Goal: Transaction & Acquisition: Obtain resource

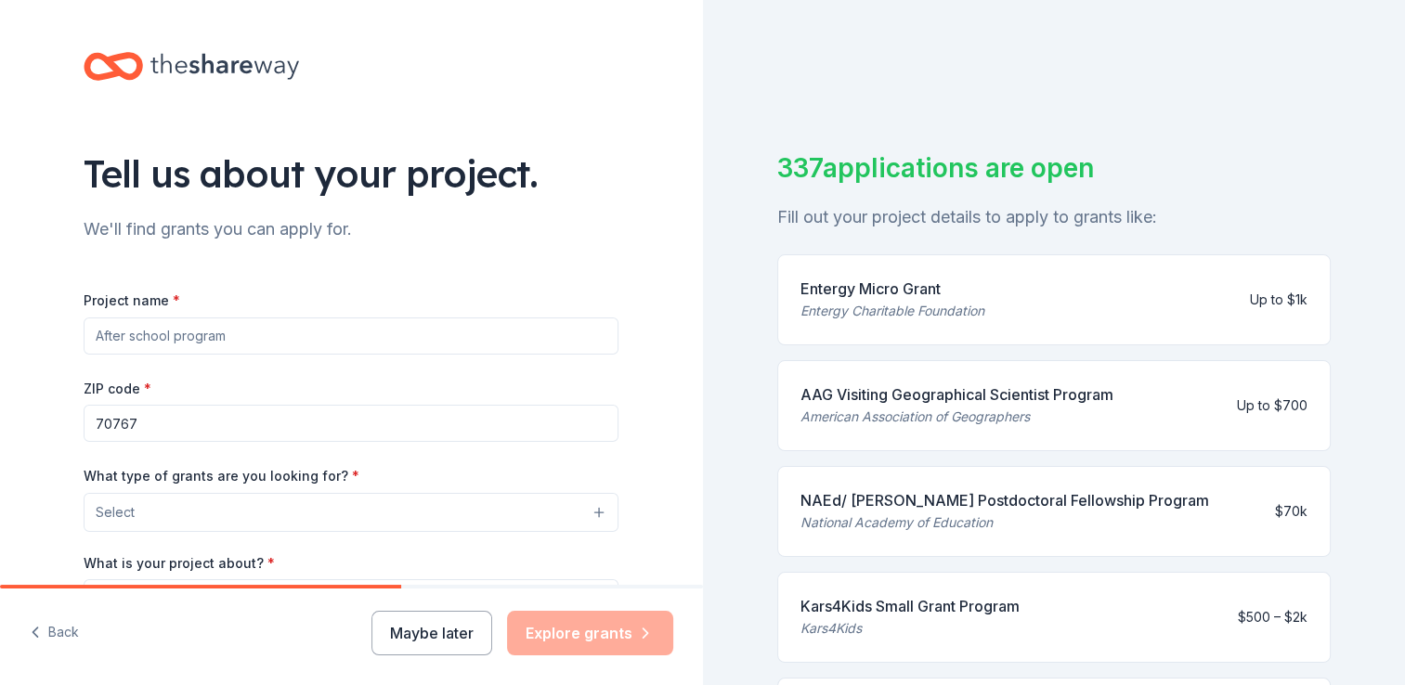
click at [663, 266] on div "Tell us about your project. We'll find grants you can apply for. Project name *…" at bounding box center [702, 342] width 1405 height 685
click at [457, 646] on button "Maybe later" at bounding box center [431, 633] width 121 height 45
click at [206, 338] on input "Project name *" at bounding box center [351, 336] width 535 height 37
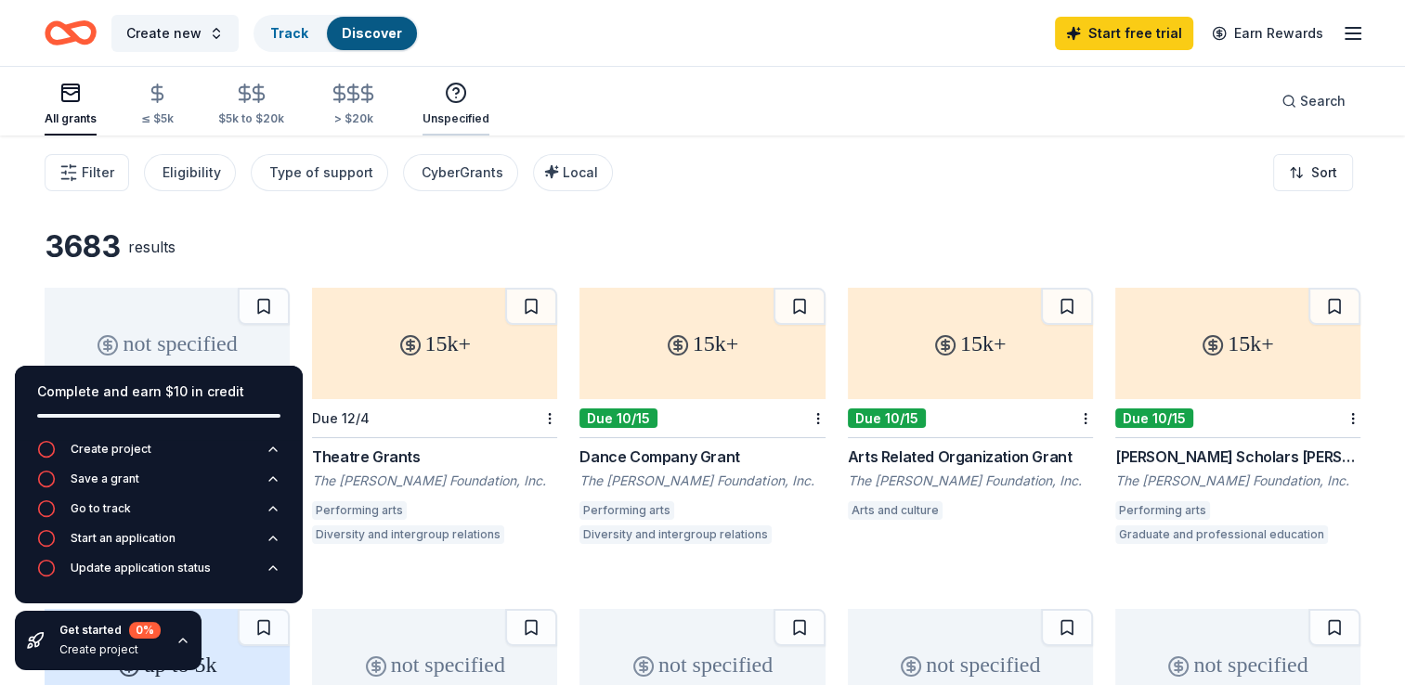
click at [448, 90] on icon "button" at bounding box center [456, 93] width 22 height 22
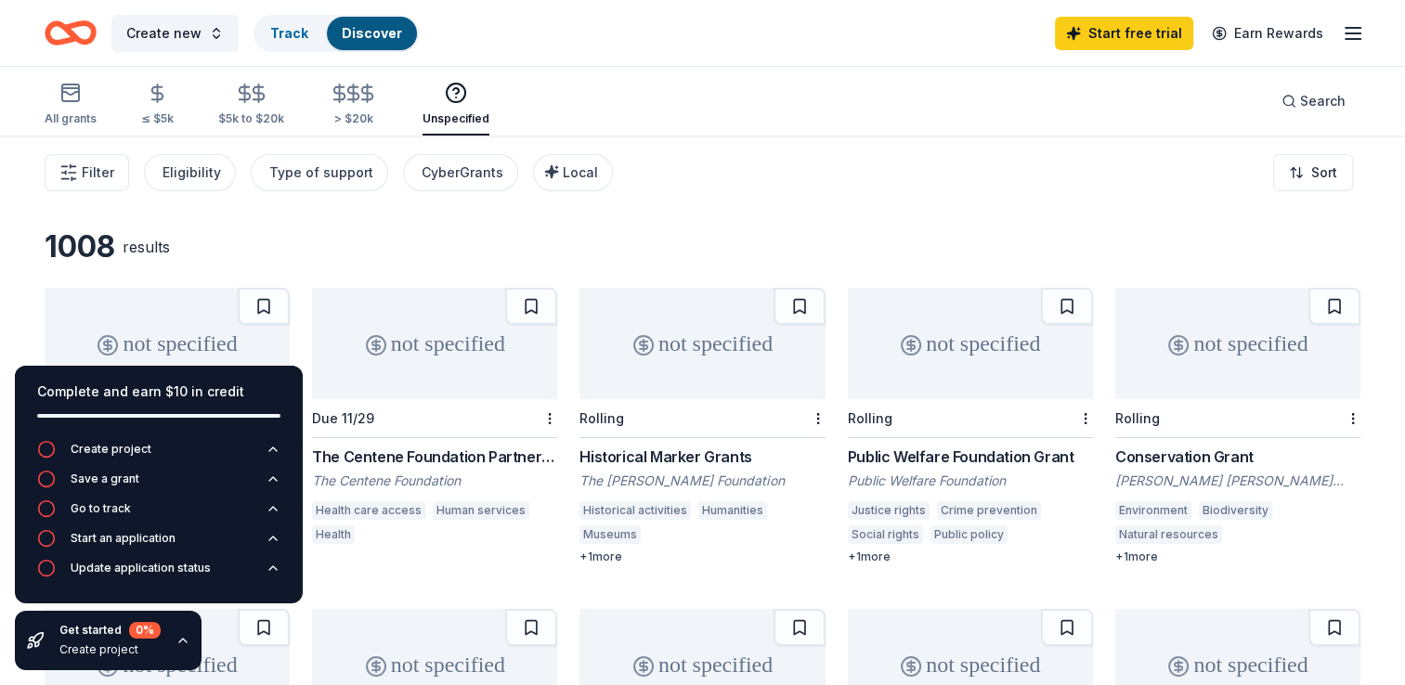
click at [1345, 23] on icon "button" at bounding box center [1353, 33] width 22 height 22
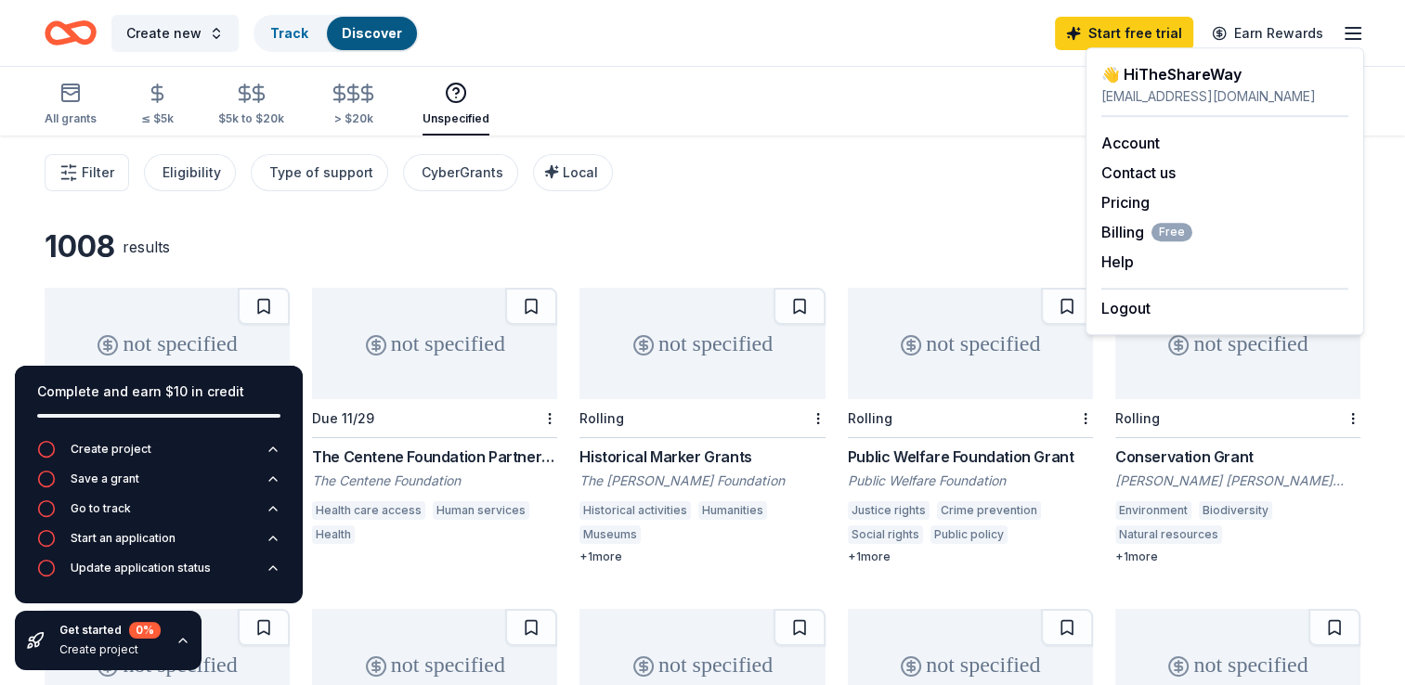
click at [178, 640] on icon "button" at bounding box center [182, 640] width 15 height 15
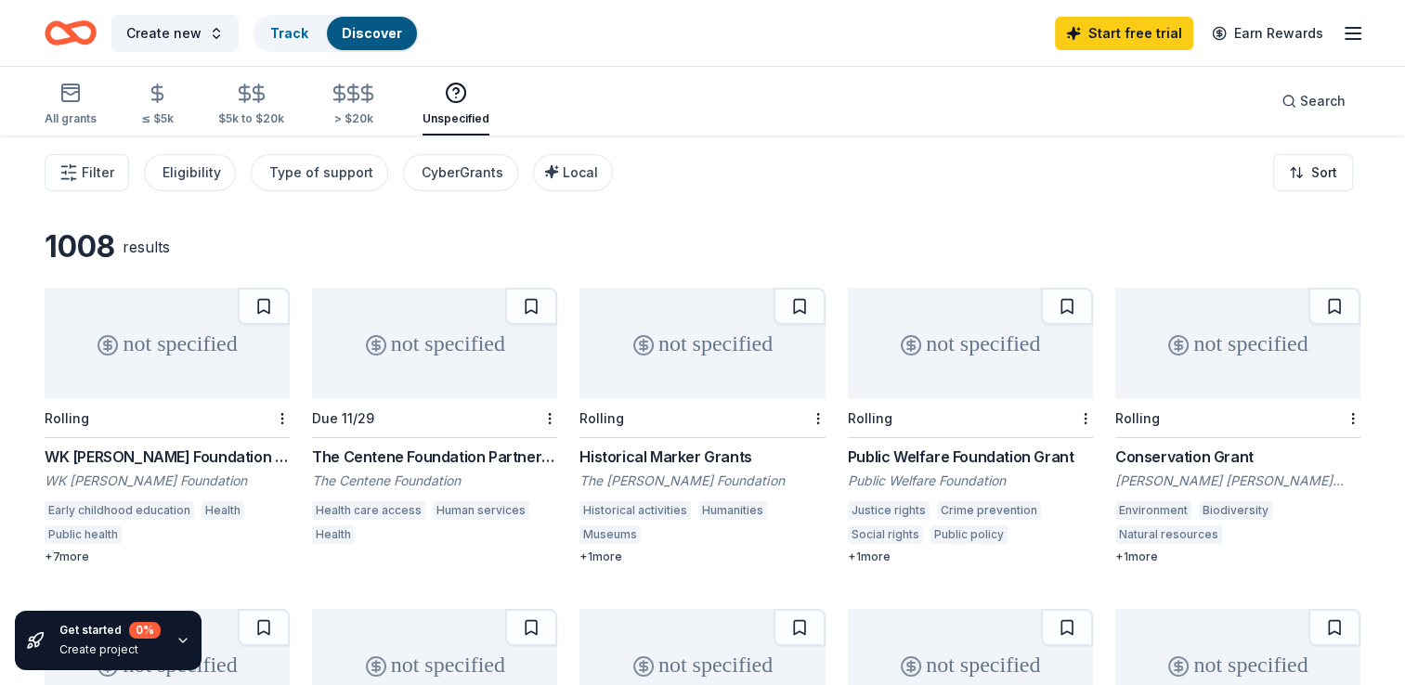
click at [121, 423] on div "Rolling" at bounding box center [167, 418] width 245 height 39
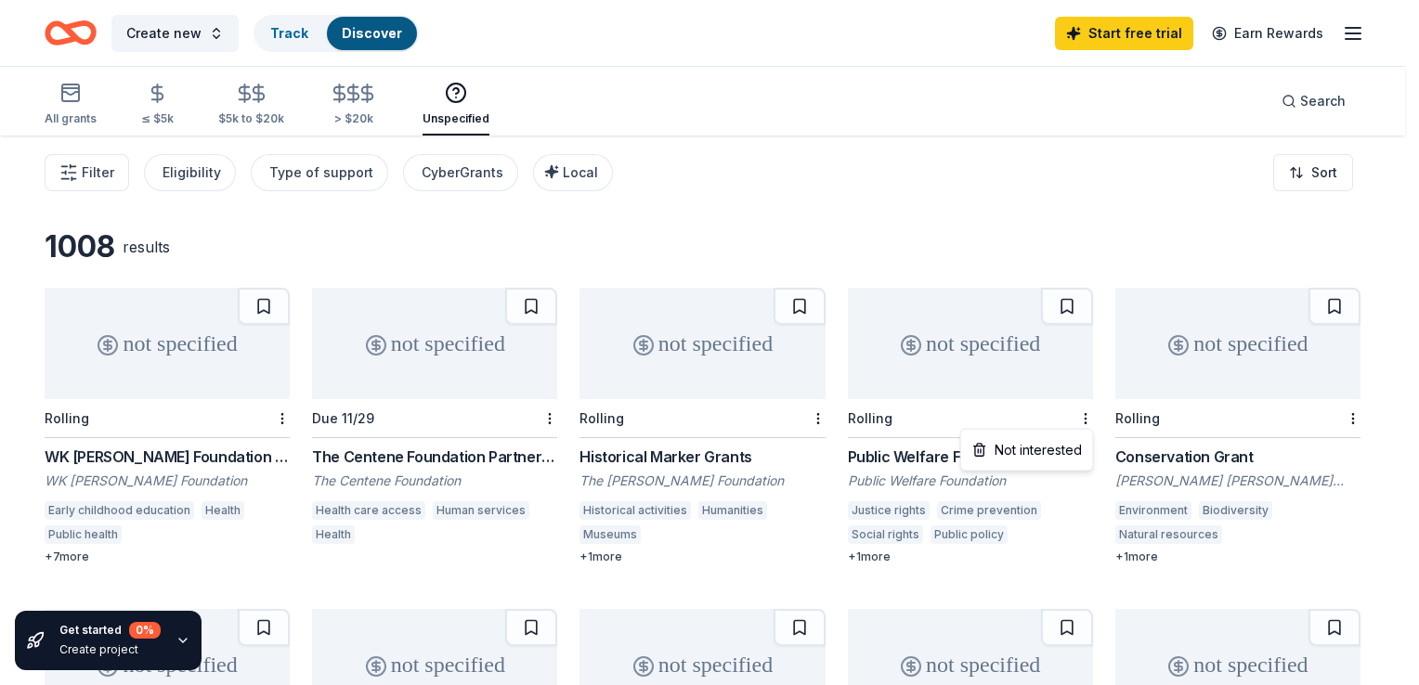
click at [556, 175] on html "Create new Track Discover Start free trial Earn Rewards All grants ≤ $5k $5k to…" at bounding box center [709, 342] width 1419 height 685
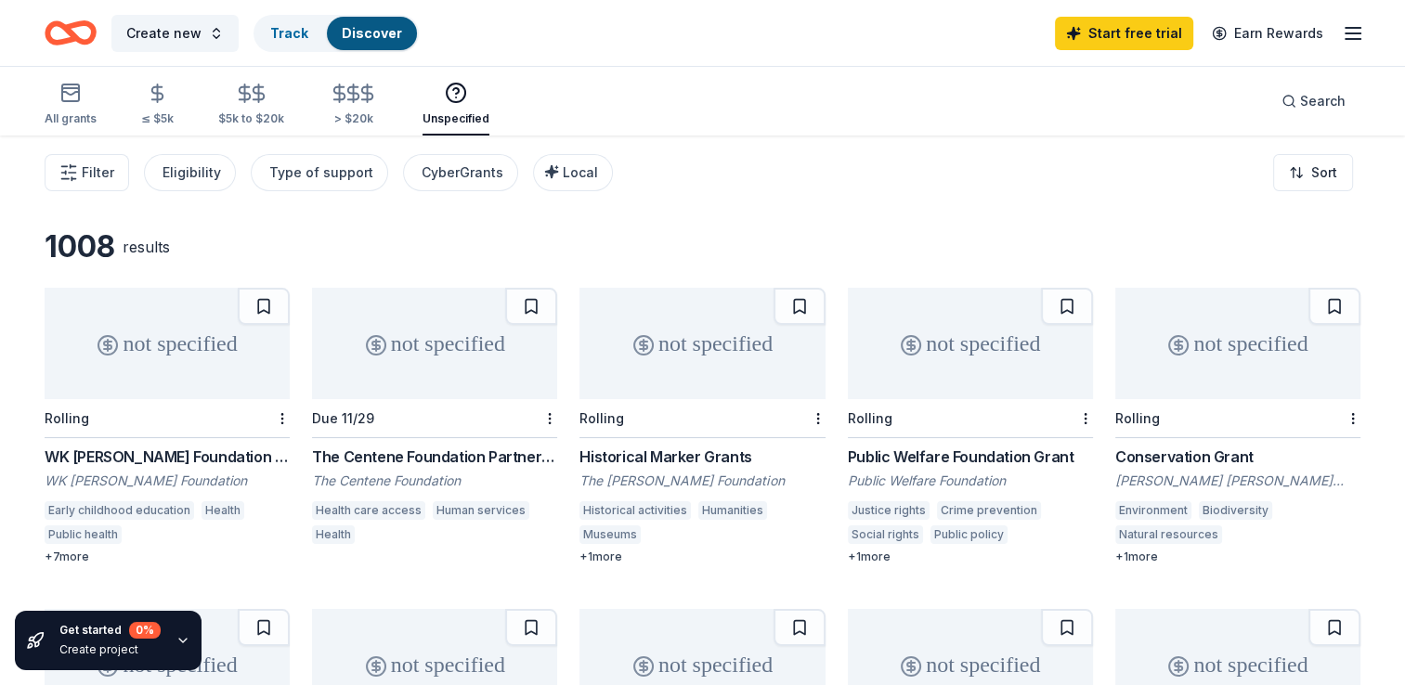
click at [563, 175] on span "Local" at bounding box center [580, 172] width 35 height 16
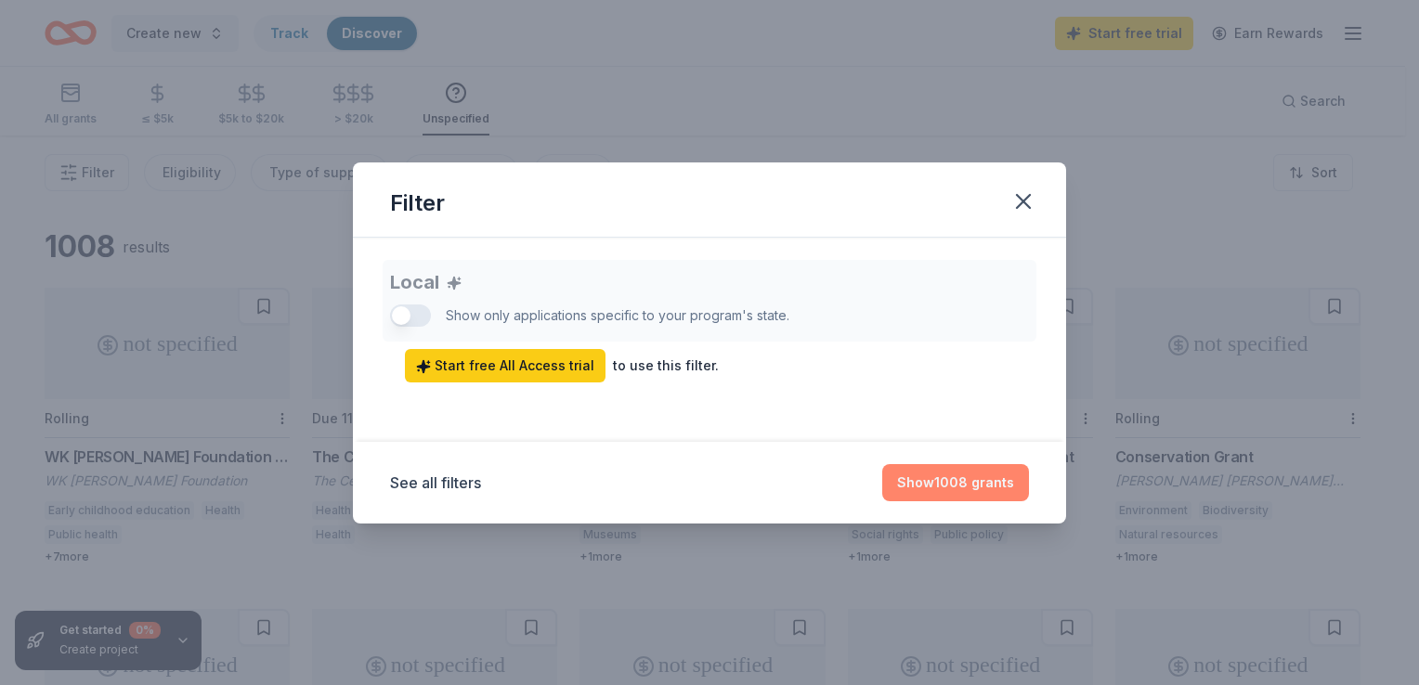
click at [920, 485] on button "Show 1008 grants" at bounding box center [955, 482] width 147 height 37
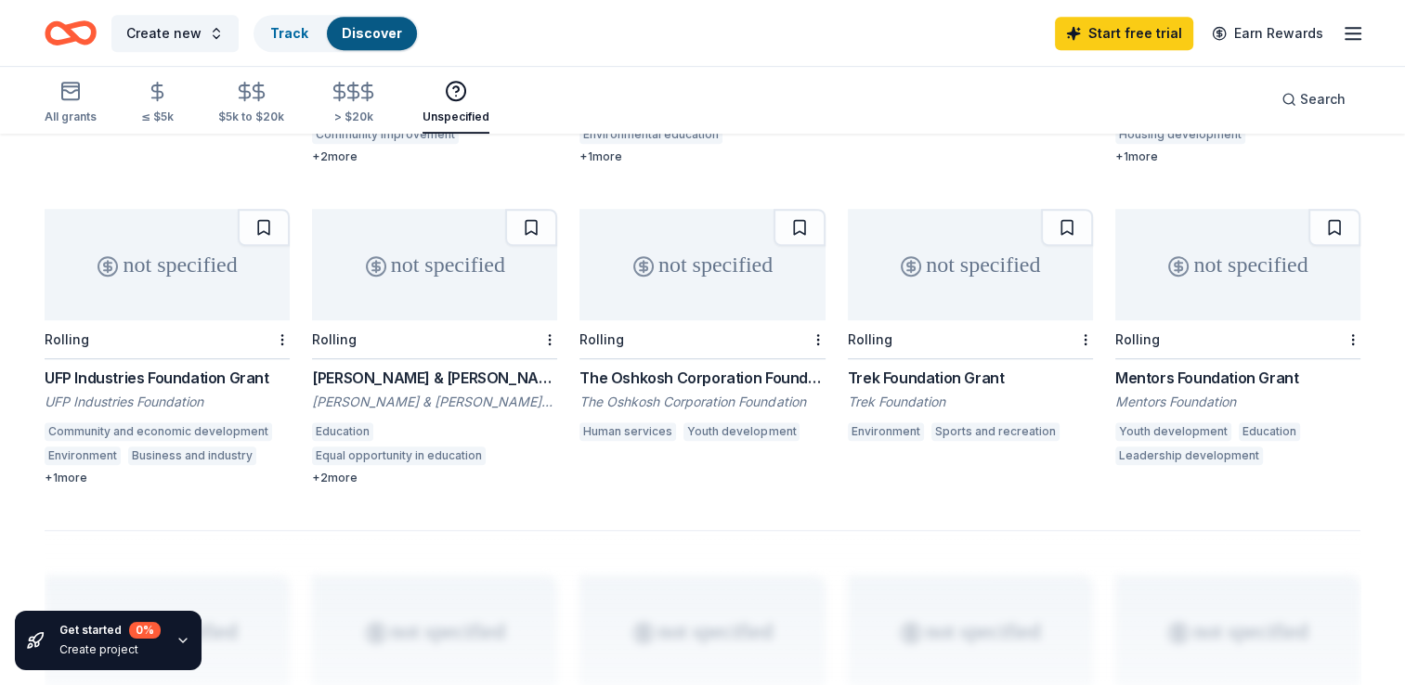
scroll to position [1040, 0]
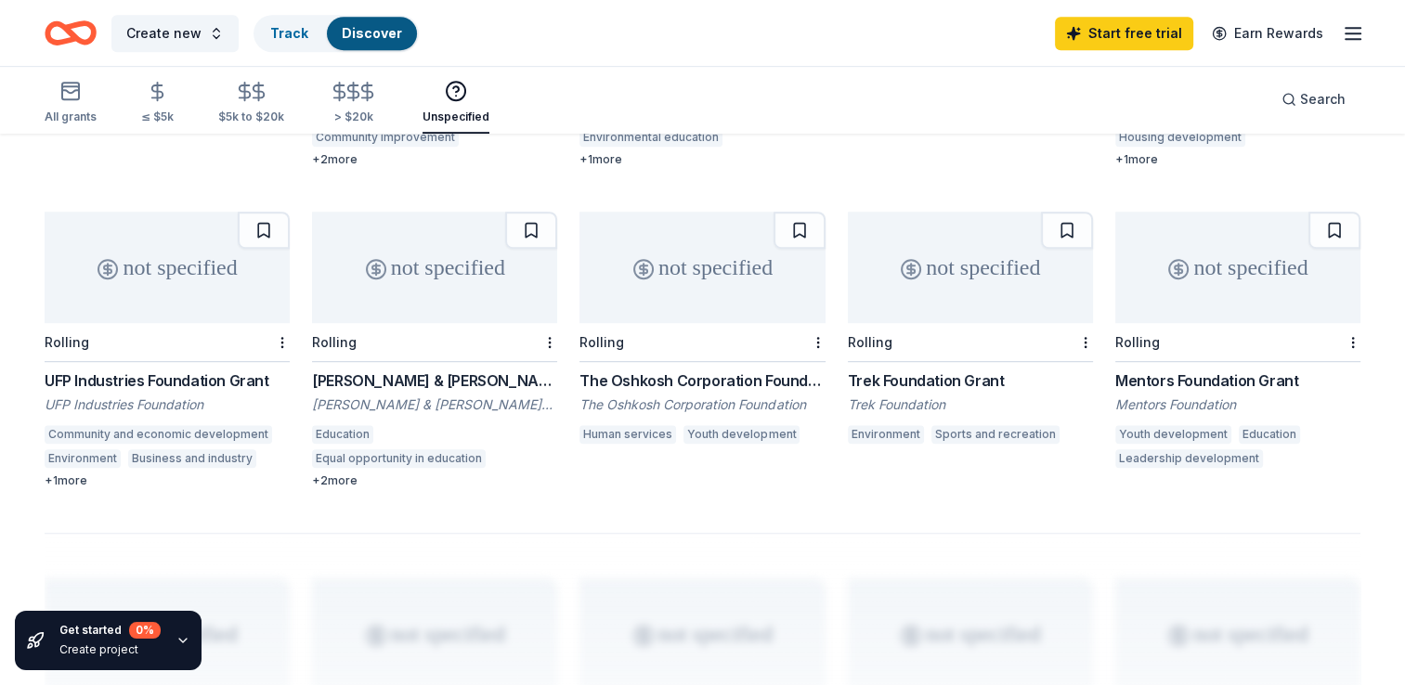
click at [1229, 318] on div "not specified" at bounding box center [1237, 267] width 245 height 111
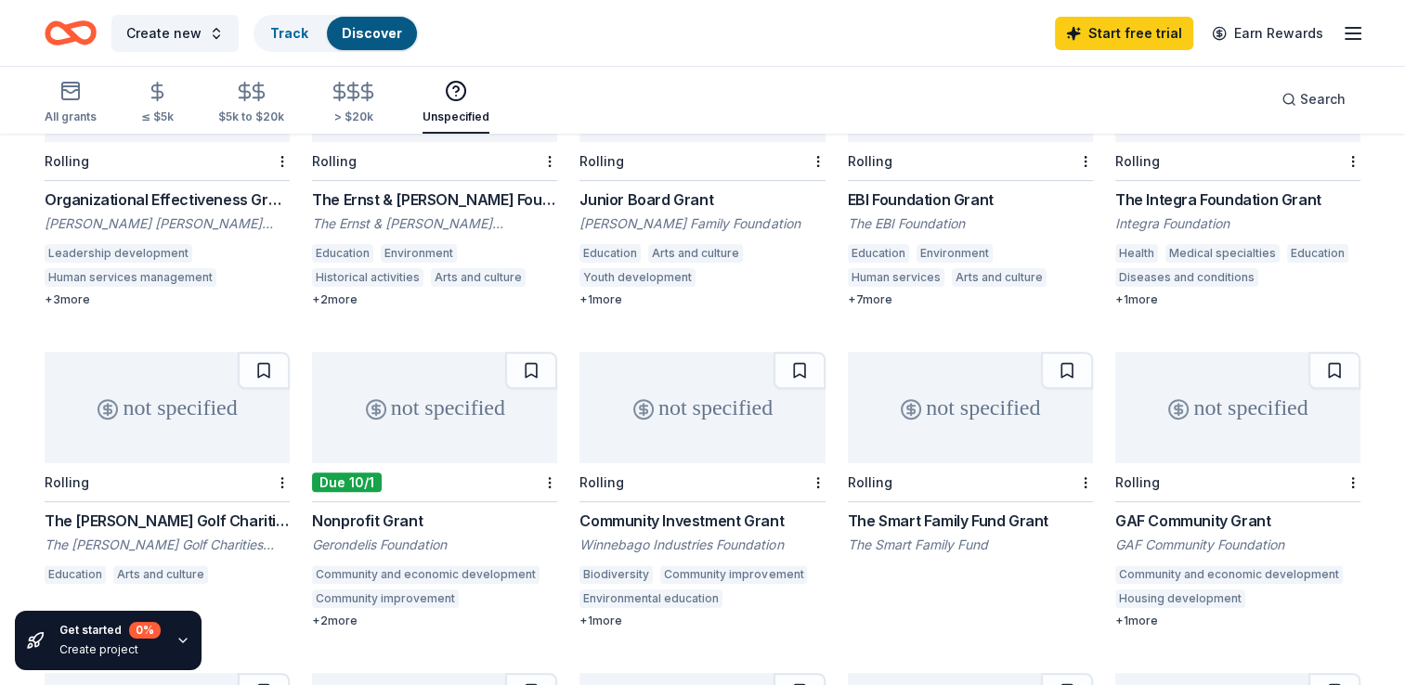
scroll to position [576, 0]
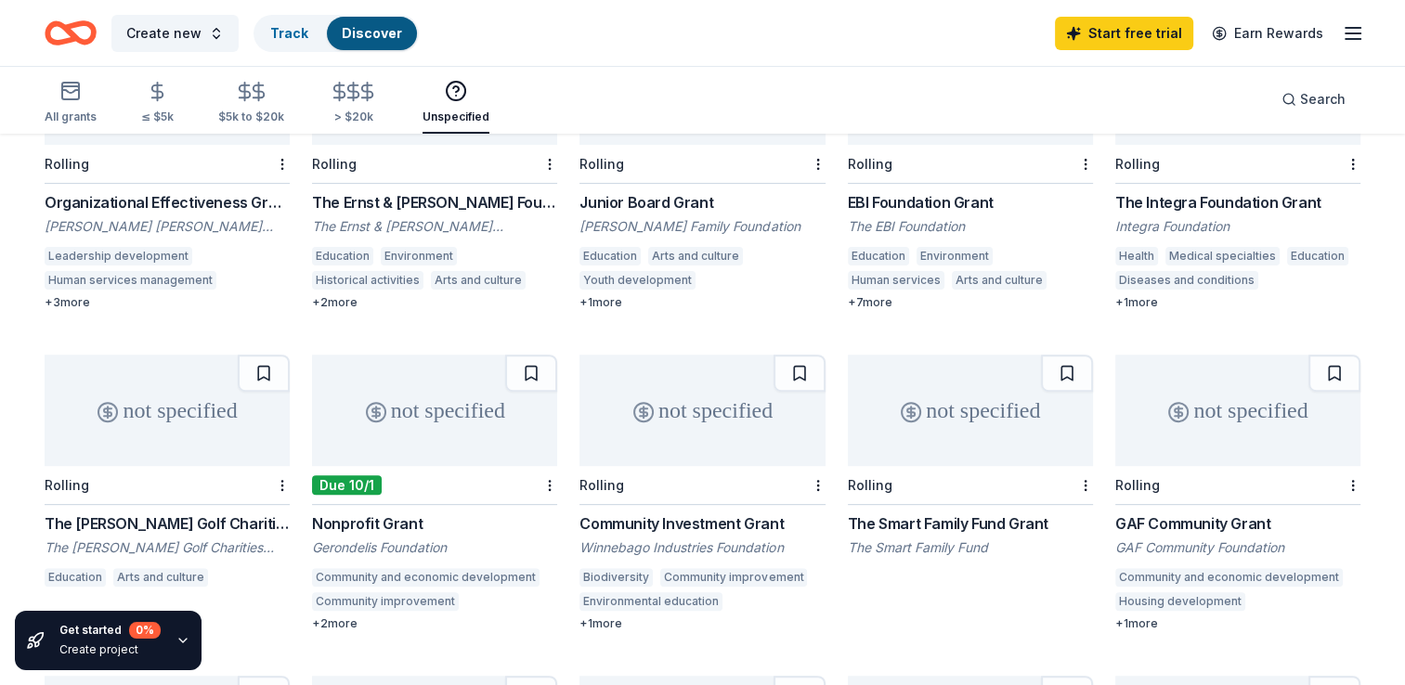
click at [432, 442] on div "not specified" at bounding box center [434, 410] width 245 height 111
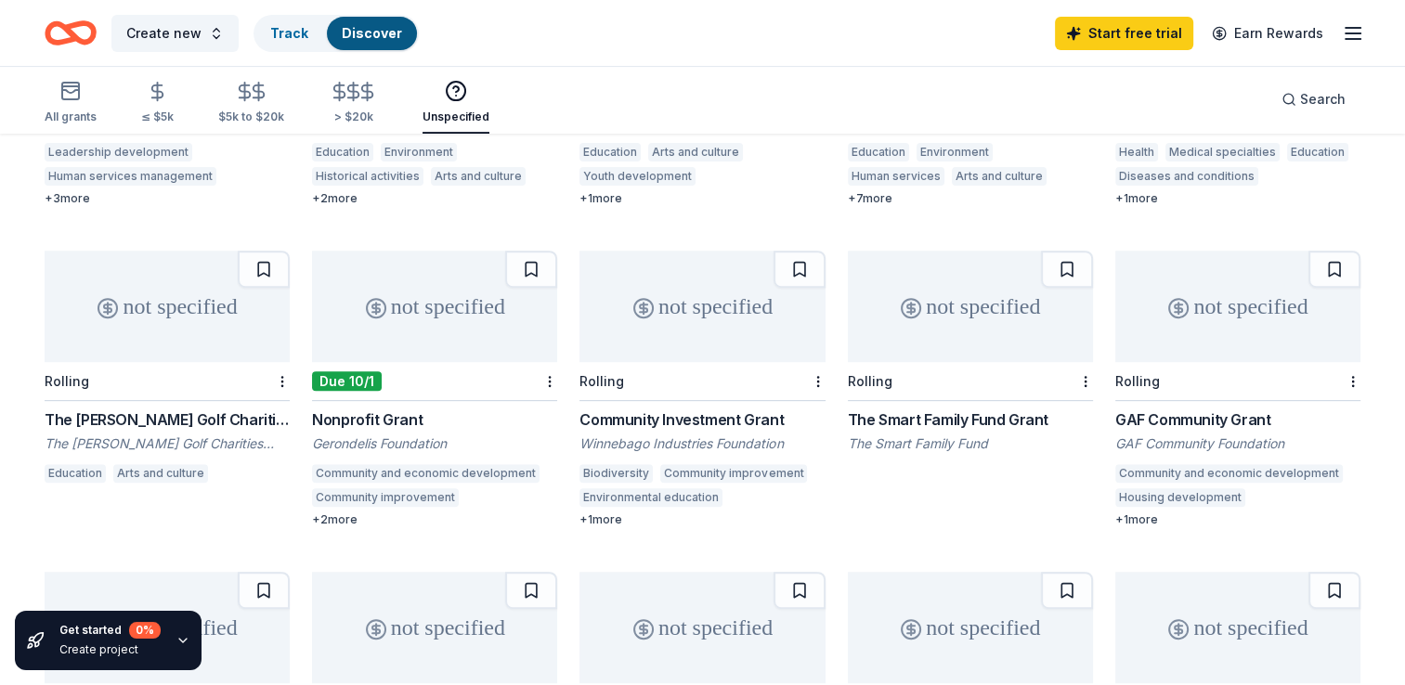
scroll to position [674, 0]
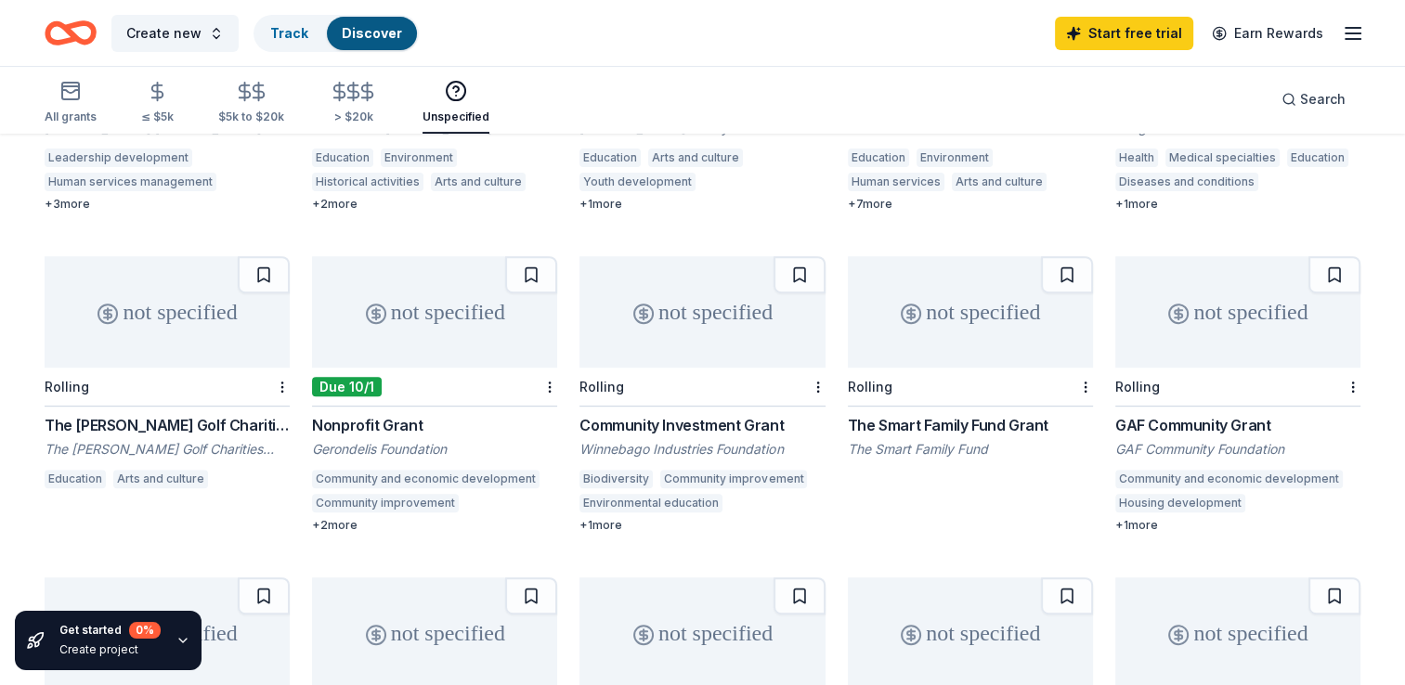
click at [974, 376] on div "Rolling" at bounding box center [970, 387] width 245 height 39
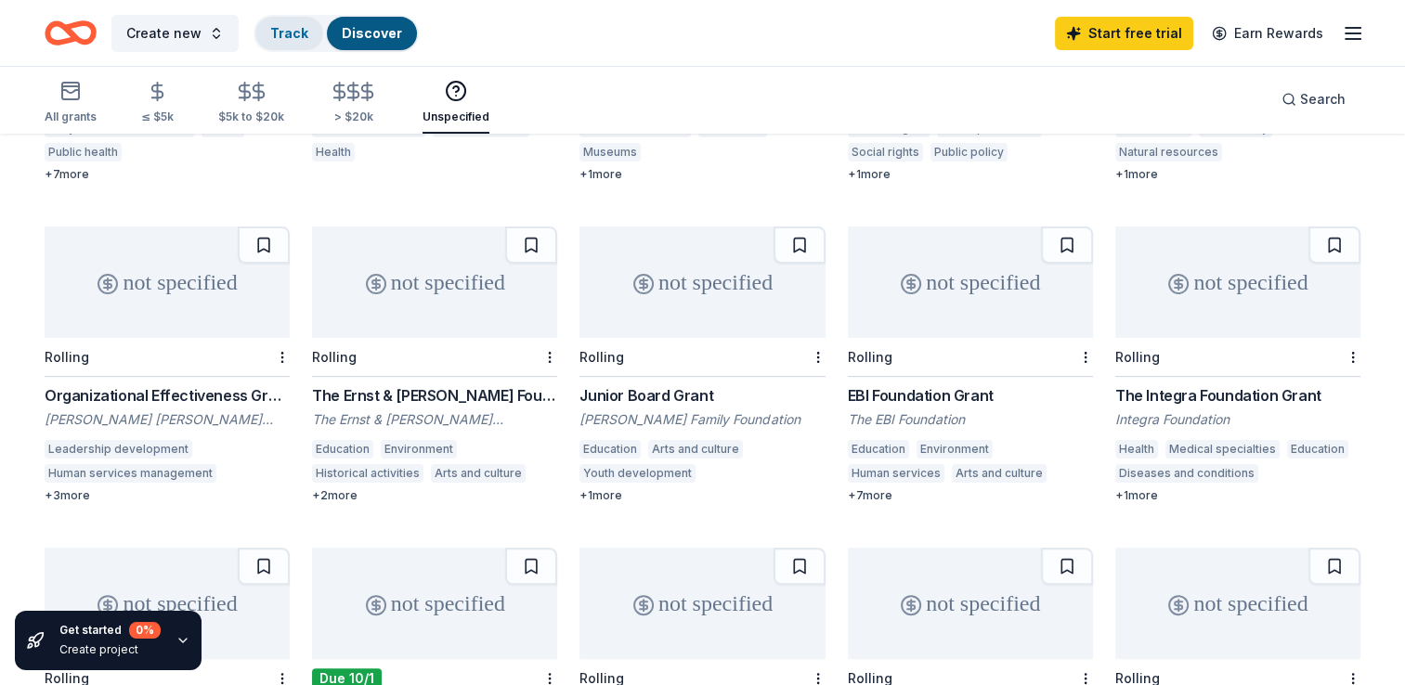
scroll to position [441, 0]
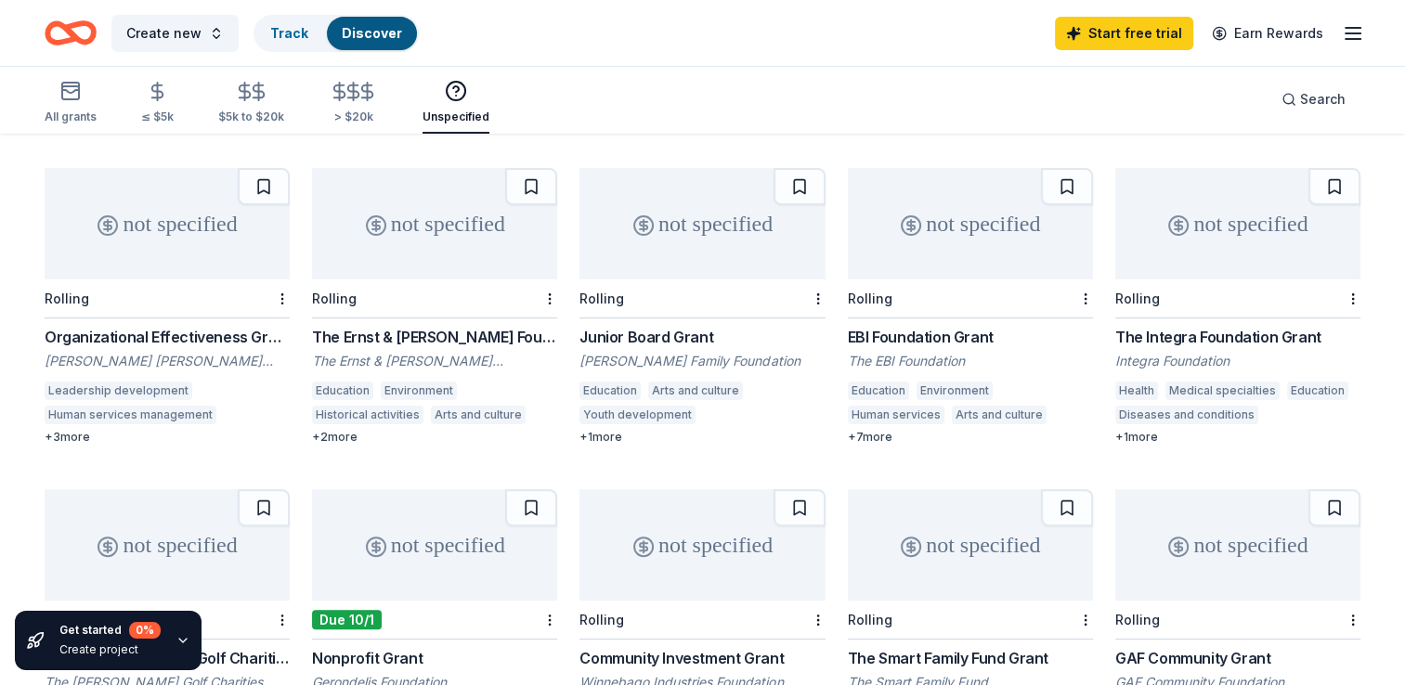
click at [432, 357] on div "The Ernst & [PERSON_NAME] Foundation" at bounding box center [434, 361] width 245 height 19
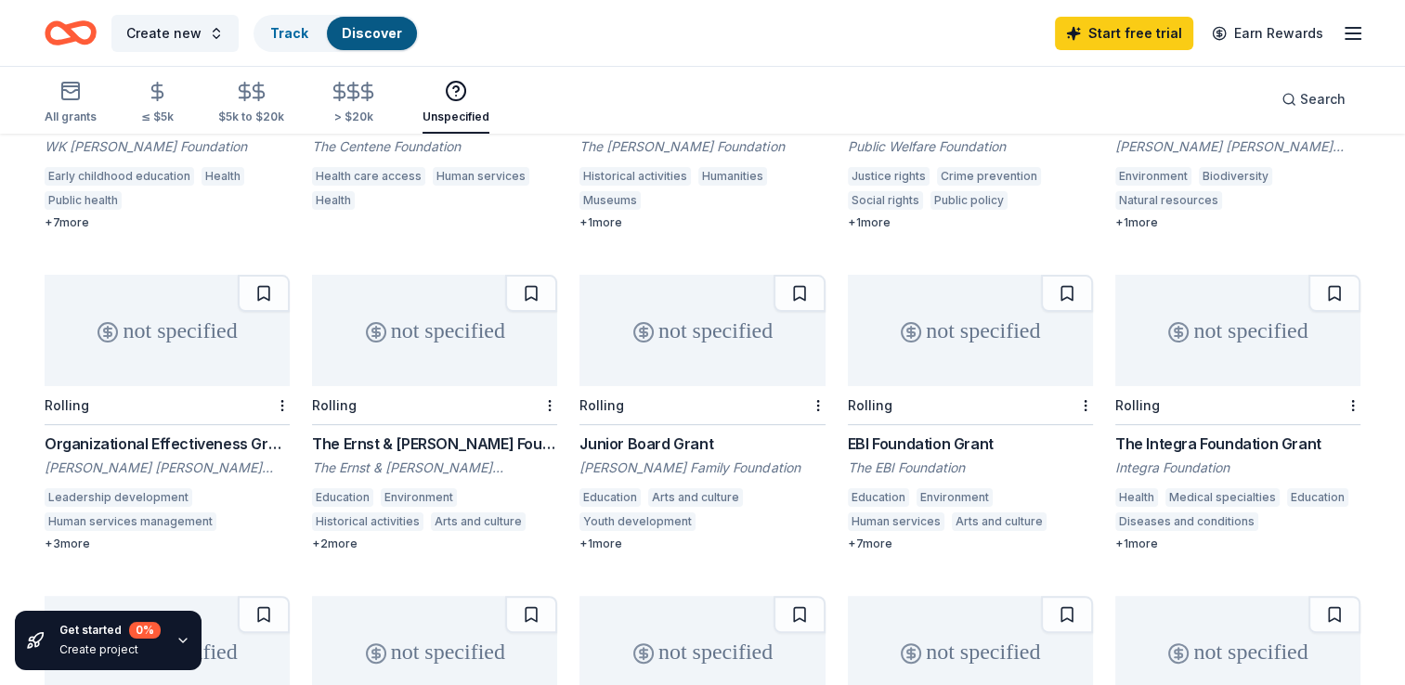
scroll to position [331, 0]
click at [694, 430] on div "not specified Rolling Junior Board Grant Andrew Family Foundation Education Art…" at bounding box center [701, 416] width 245 height 277
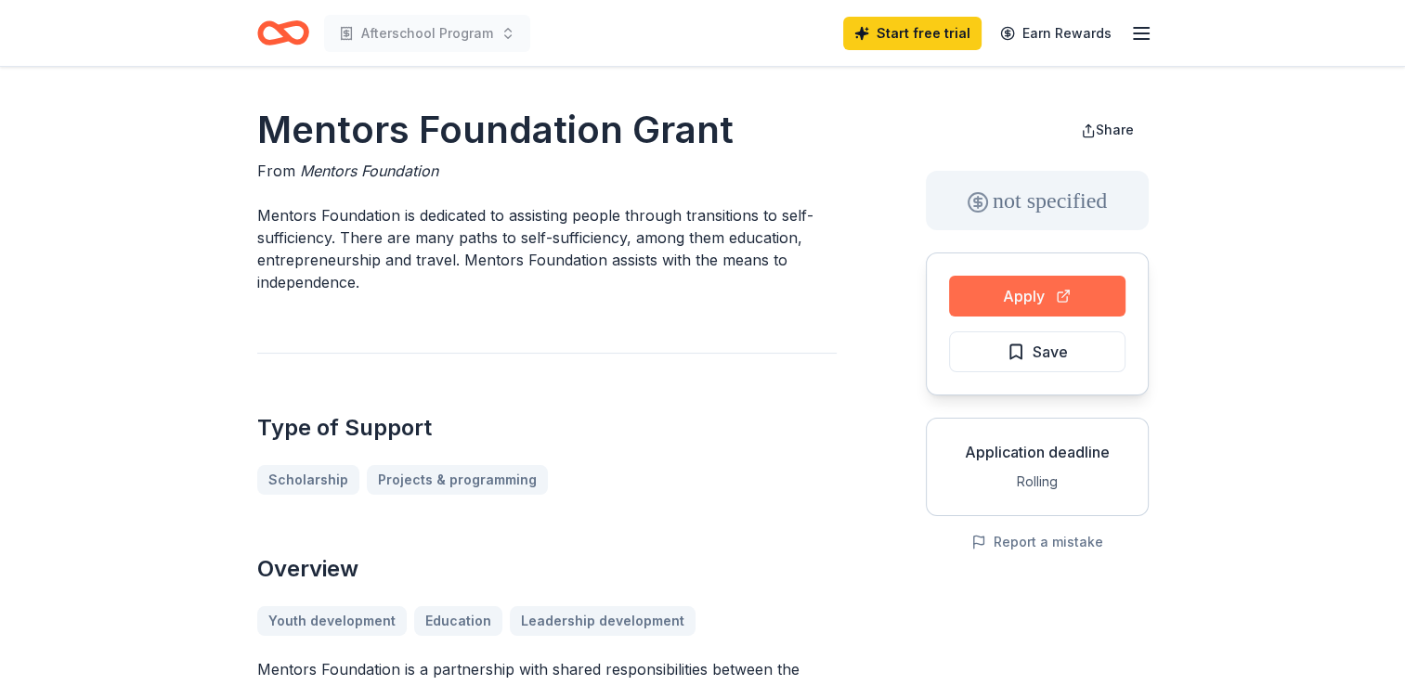
click at [998, 280] on button "Apply" at bounding box center [1037, 296] width 176 height 41
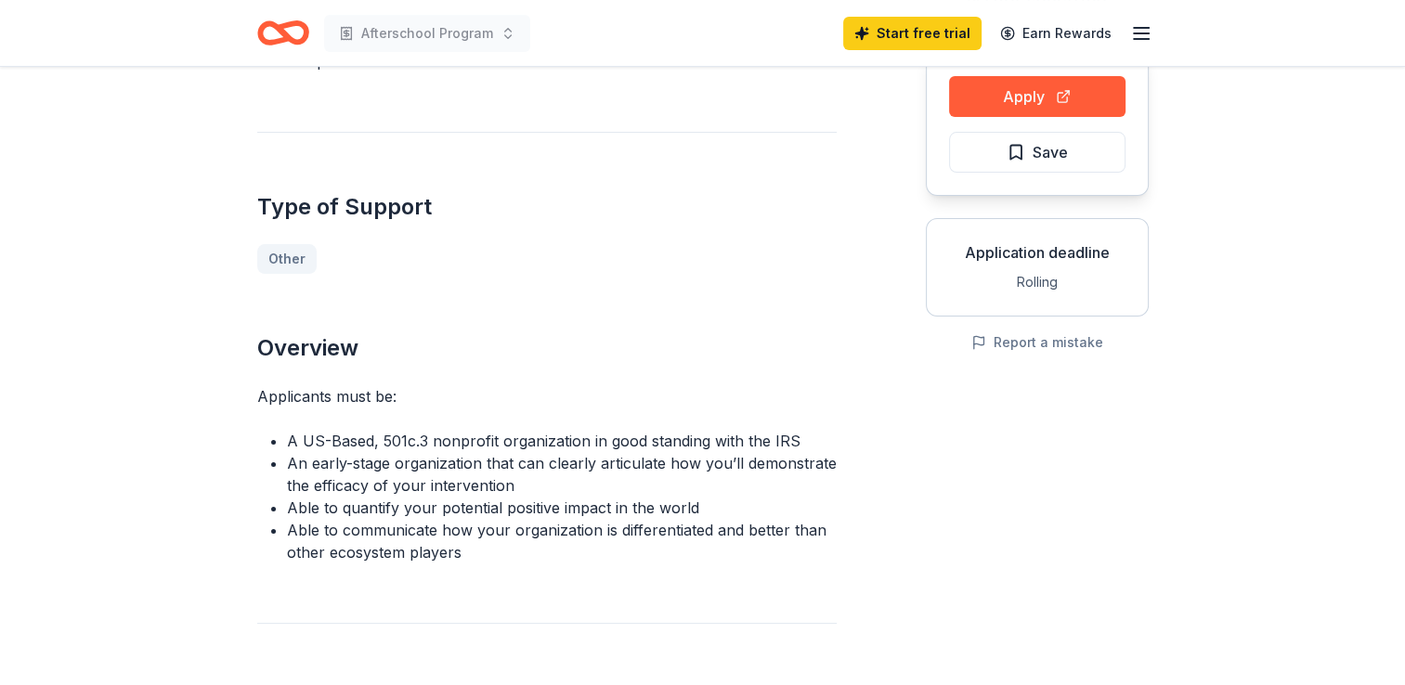
scroll to position [137, 0]
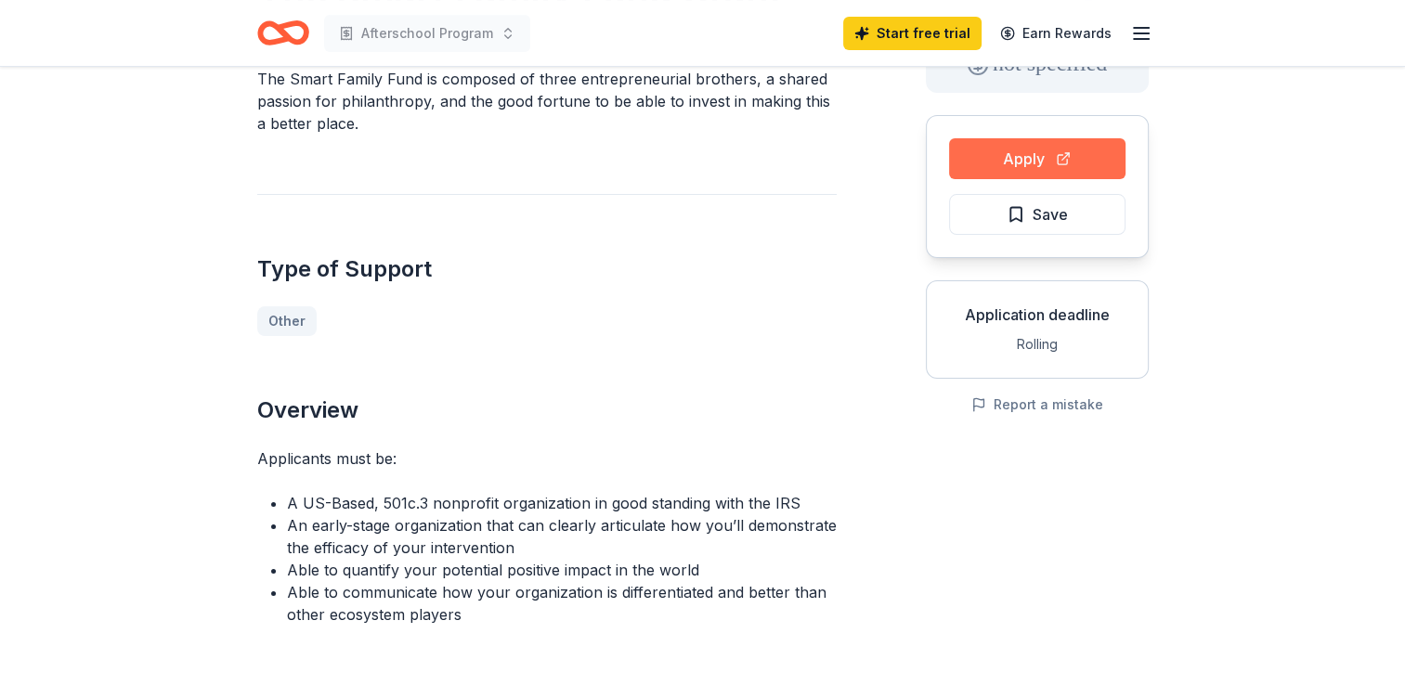
click at [1032, 156] on button "Apply" at bounding box center [1037, 158] width 176 height 41
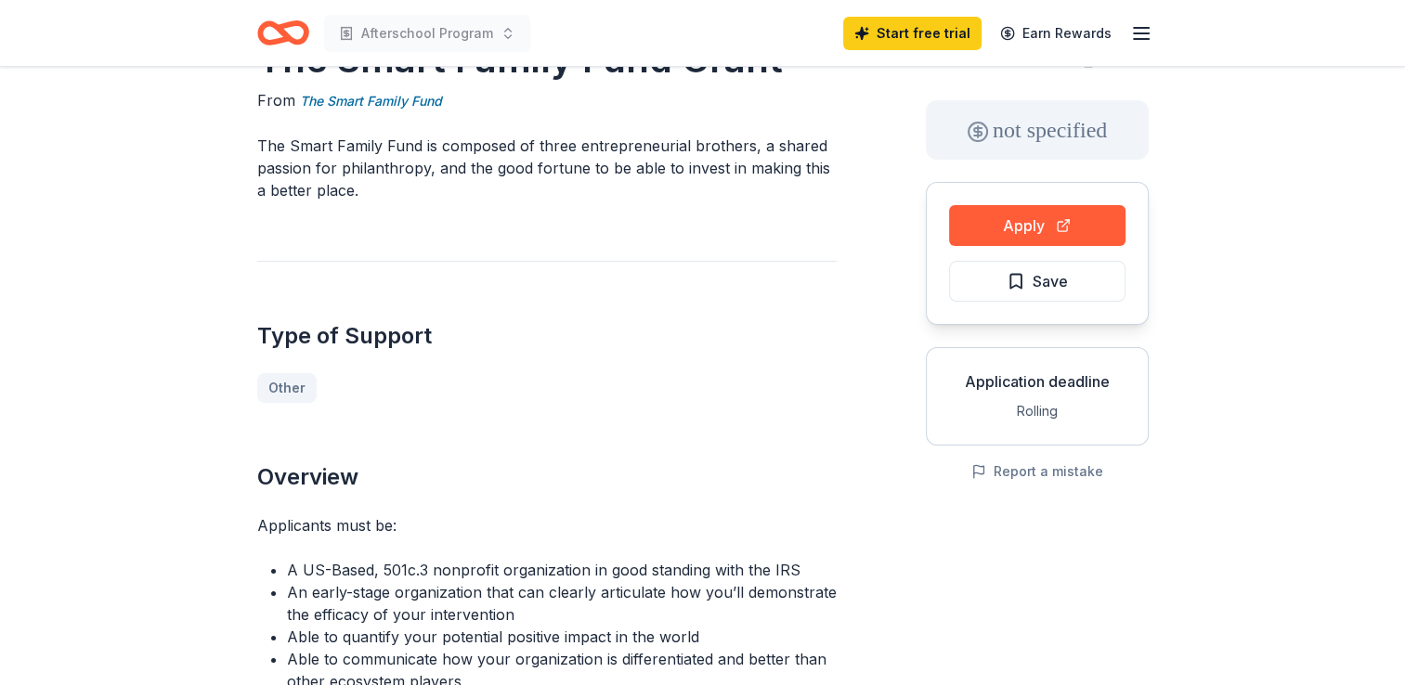
scroll to position [0, 0]
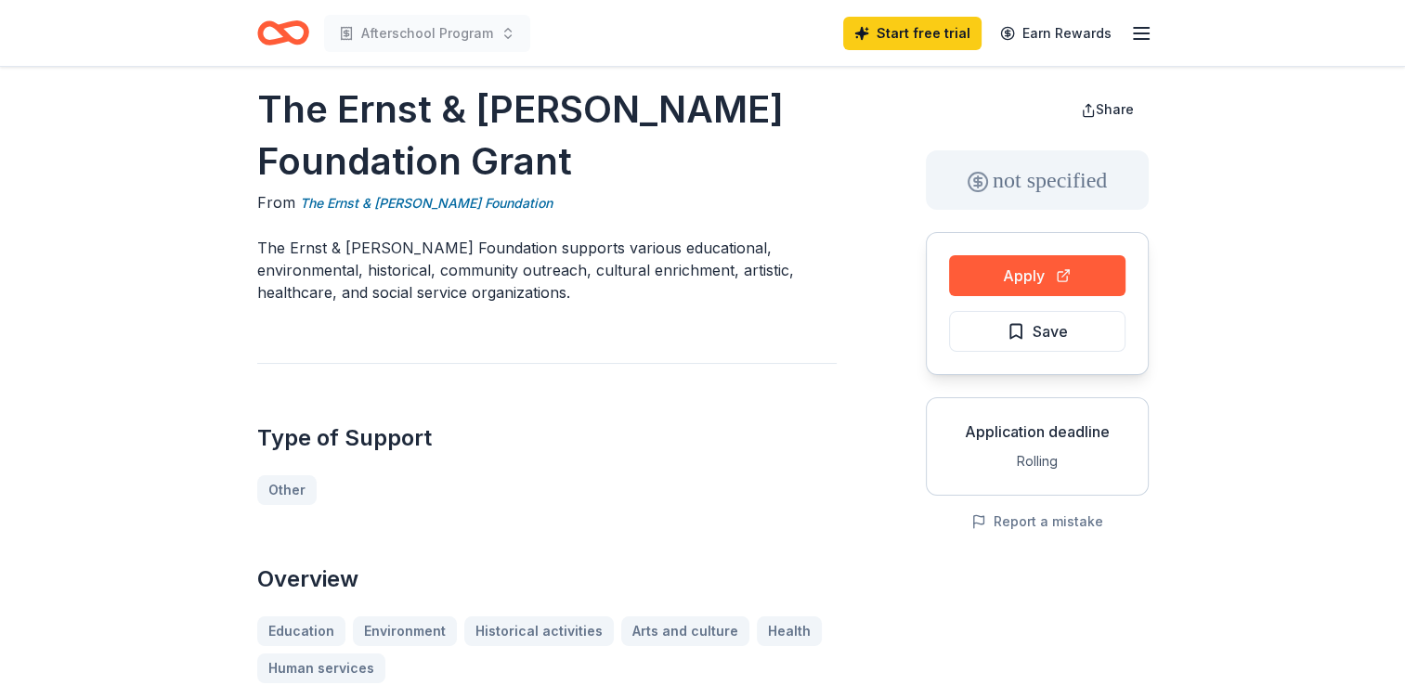
scroll to position [19, 0]
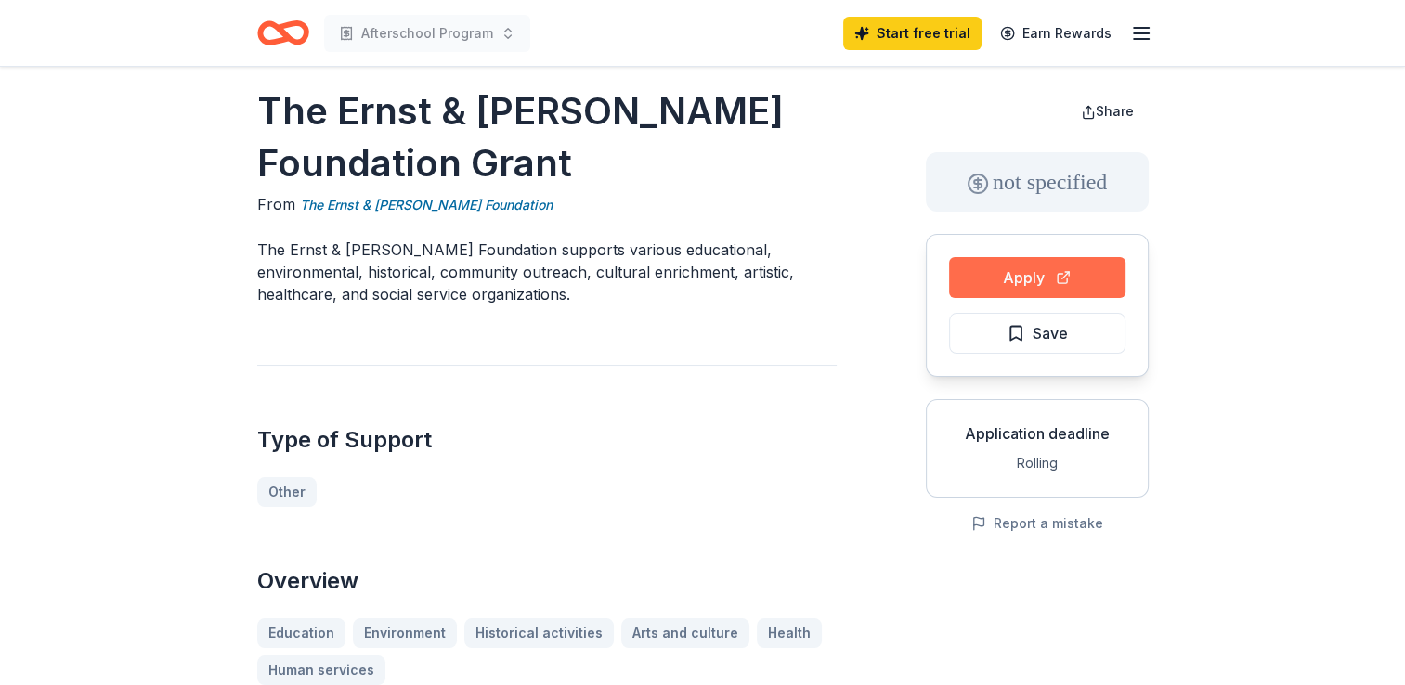
click at [1025, 283] on button "Apply" at bounding box center [1037, 277] width 176 height 41
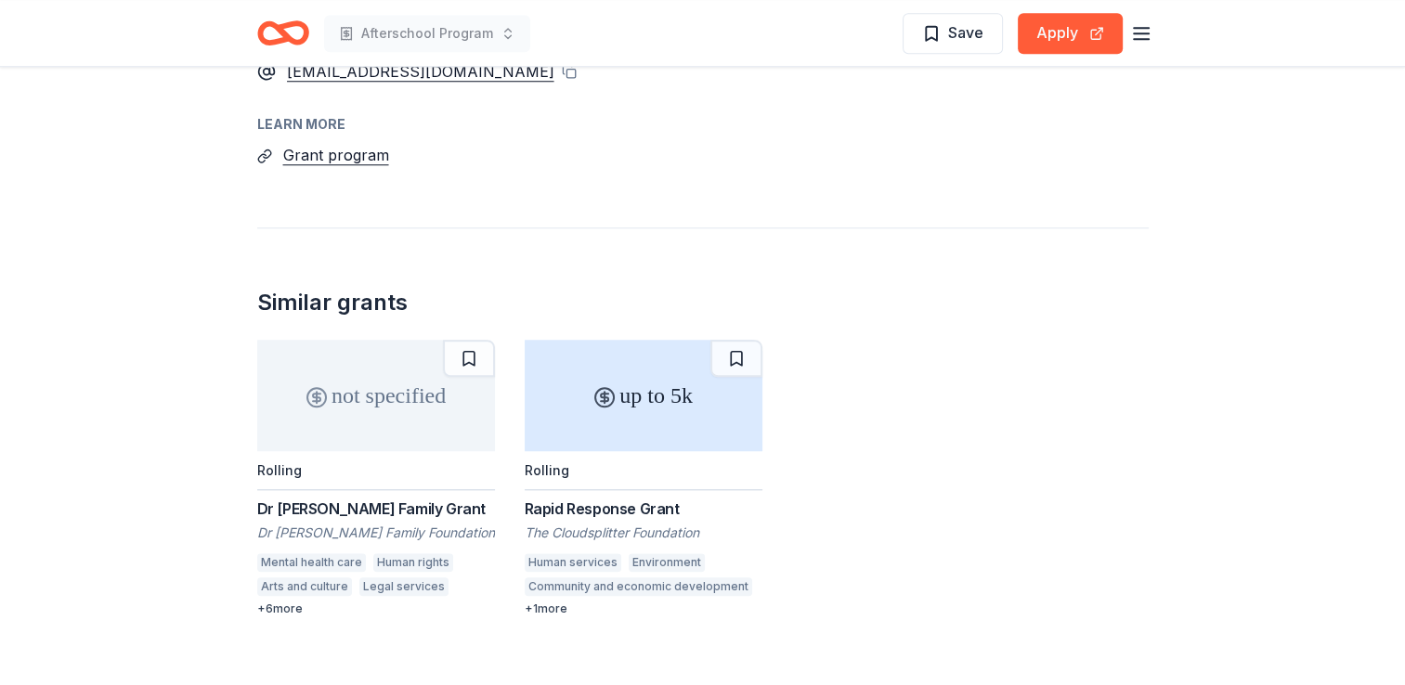
scroll to position [1664, 0]
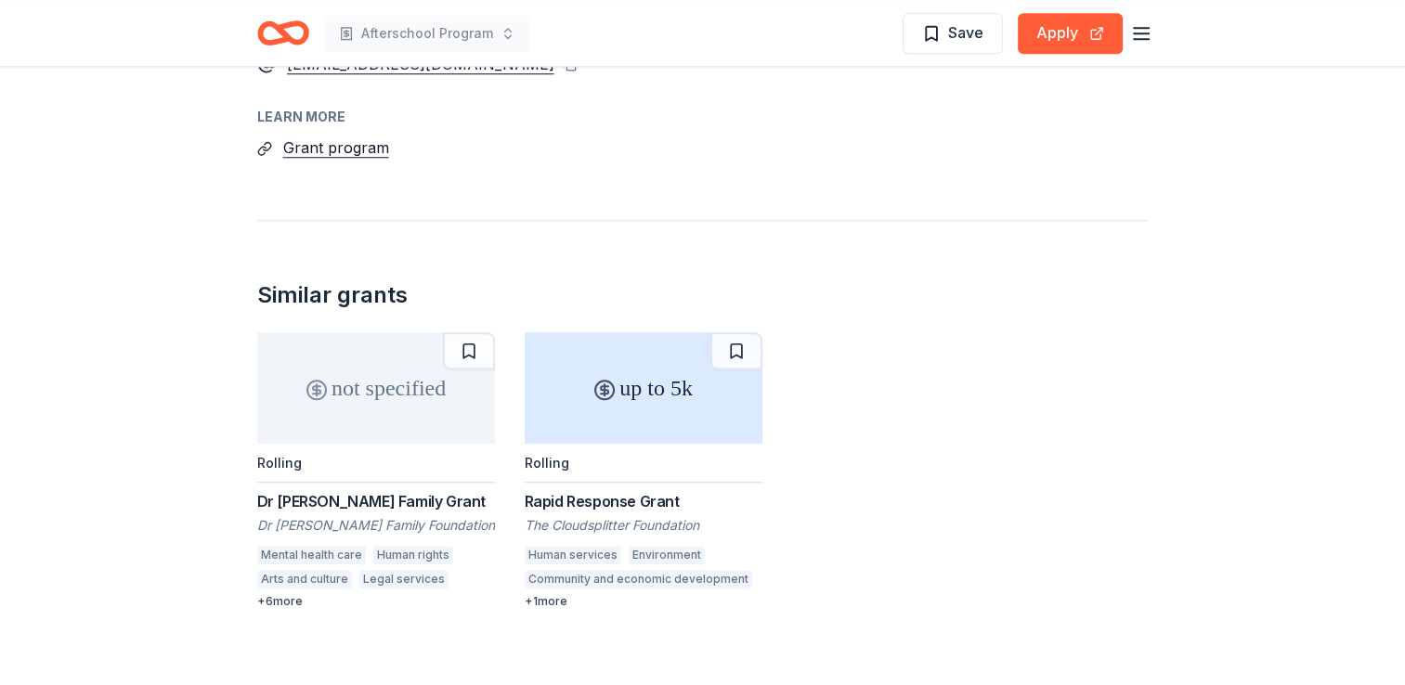
click at [709, 432] on div "up to 5k" at bounding box center [644, 387] width 238 height 111
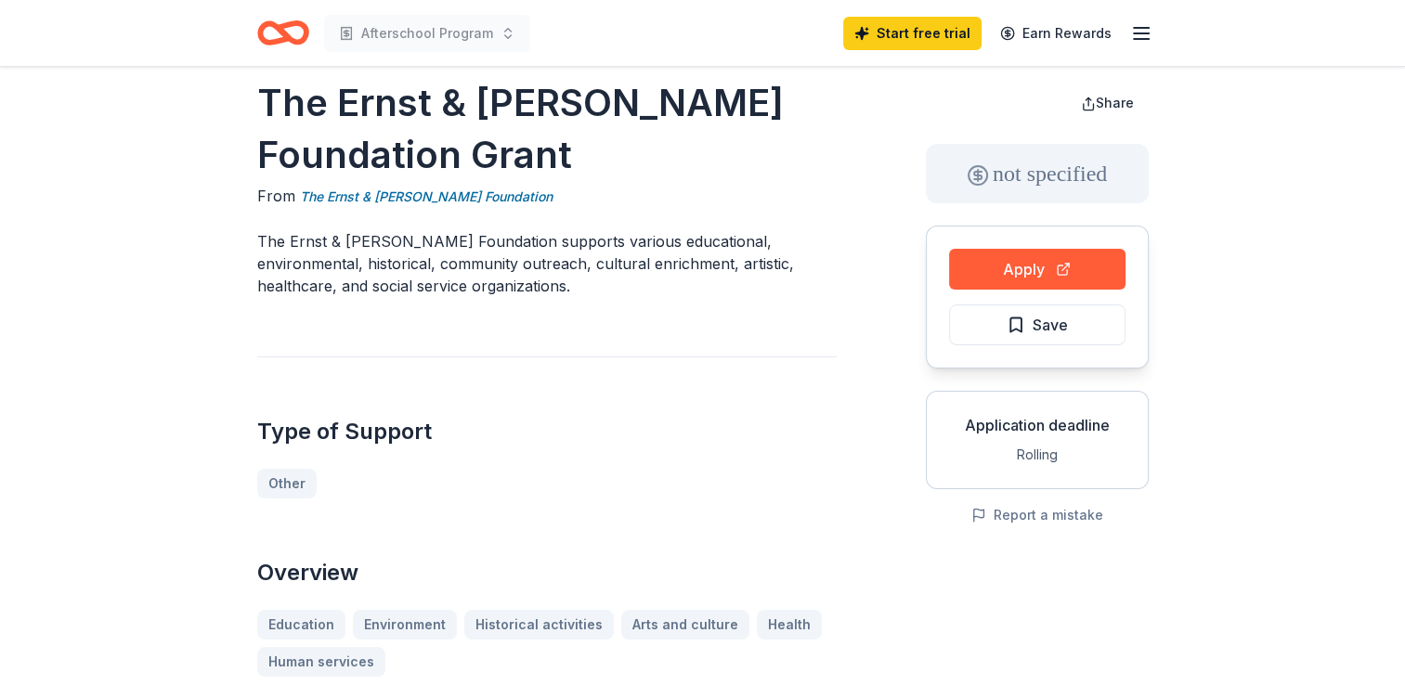
scroll to position [0, 0]
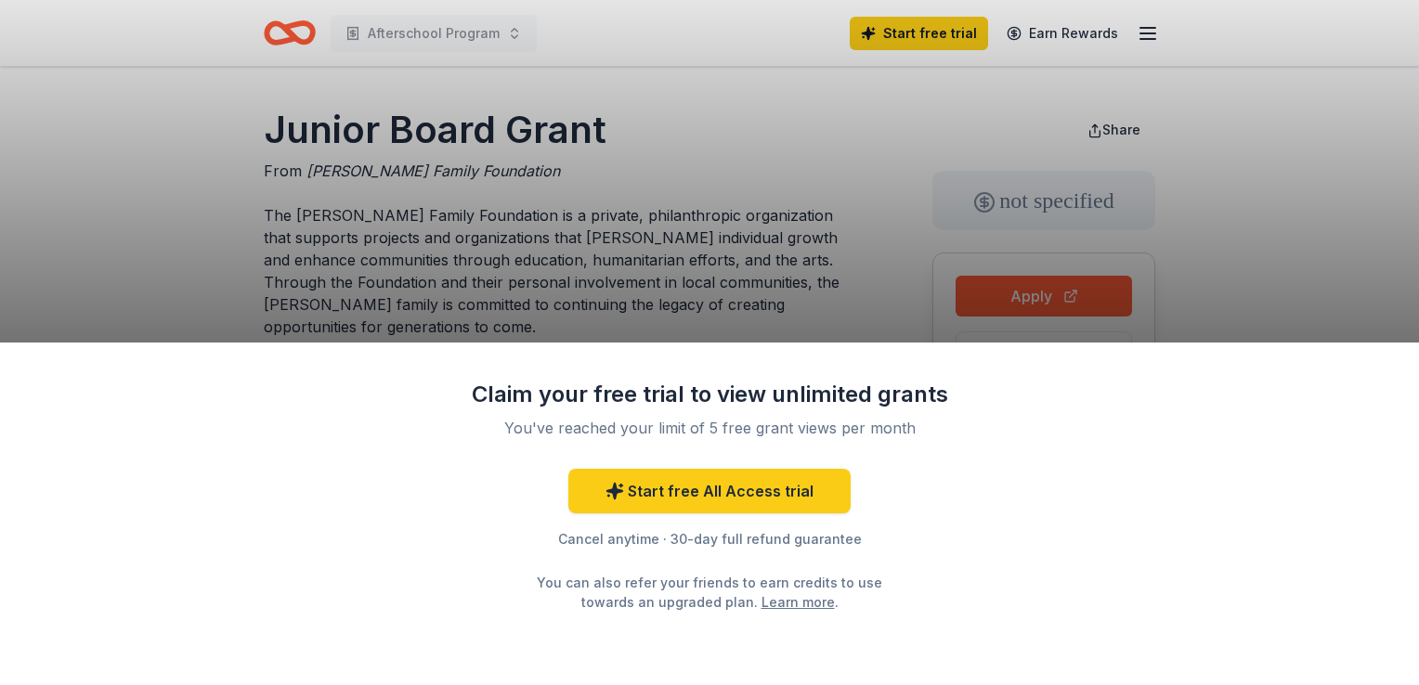
click at [974, 289] on div "Claim your free trial to view unlimited grants You've reached your limit of 5 f…" at bounding box center [709, 342] width 1419 height 685
